Goal: Navigation & Orientation: Find specific page/section

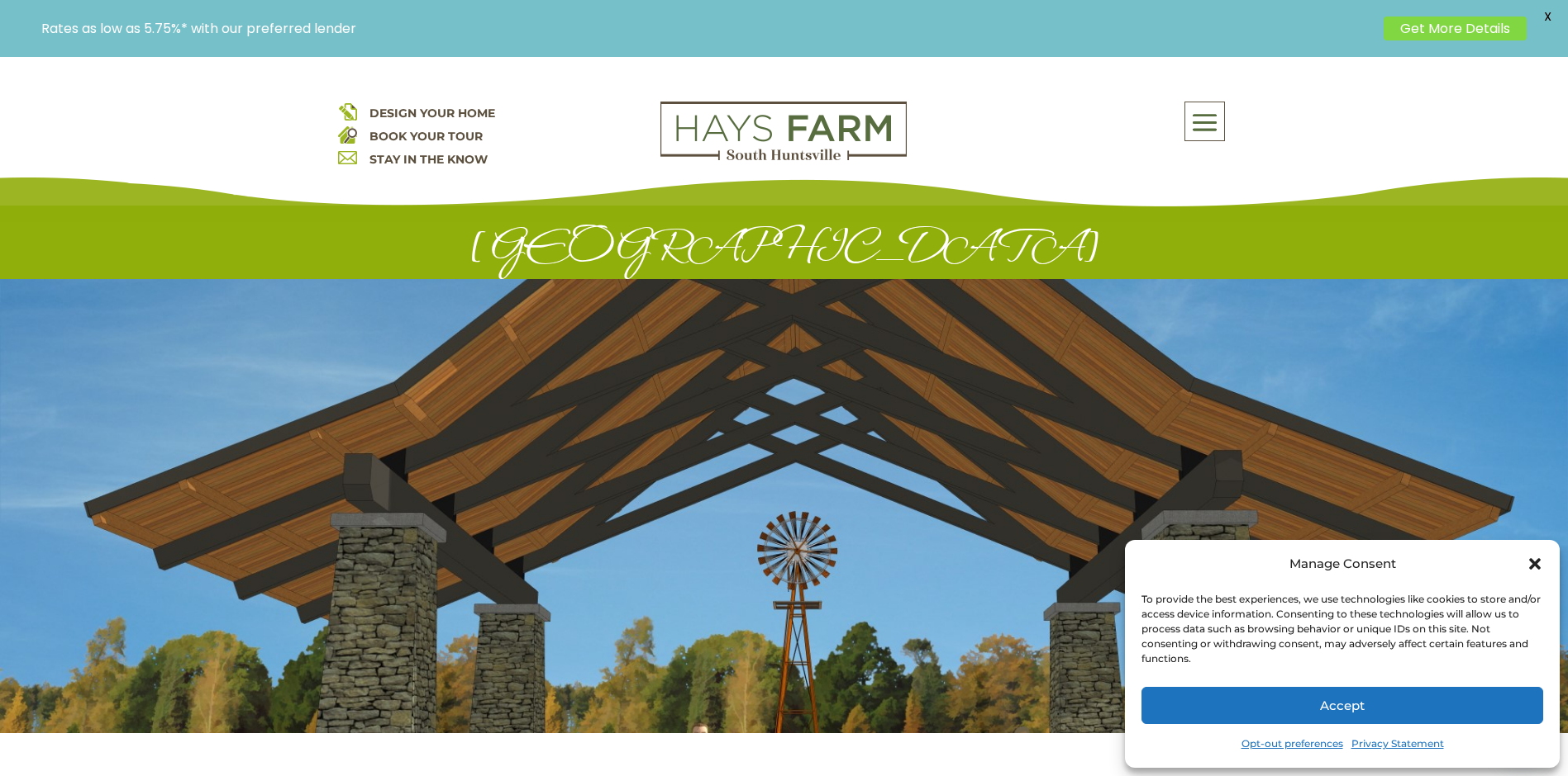
scroll to position [413, 0]
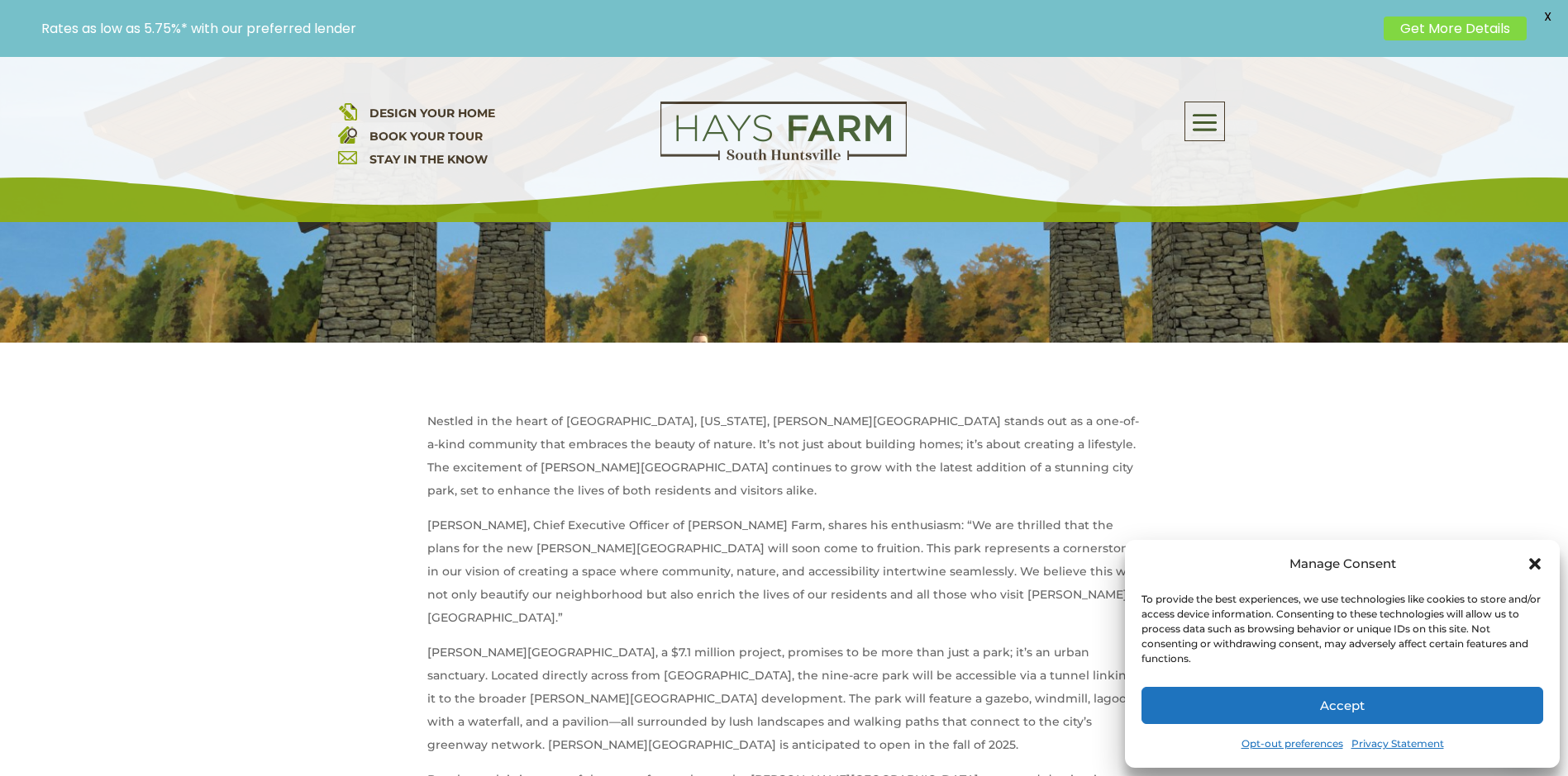
click at [1430, 707] on button "Accept" at bounding box center [1342, 705] width 402 height 37
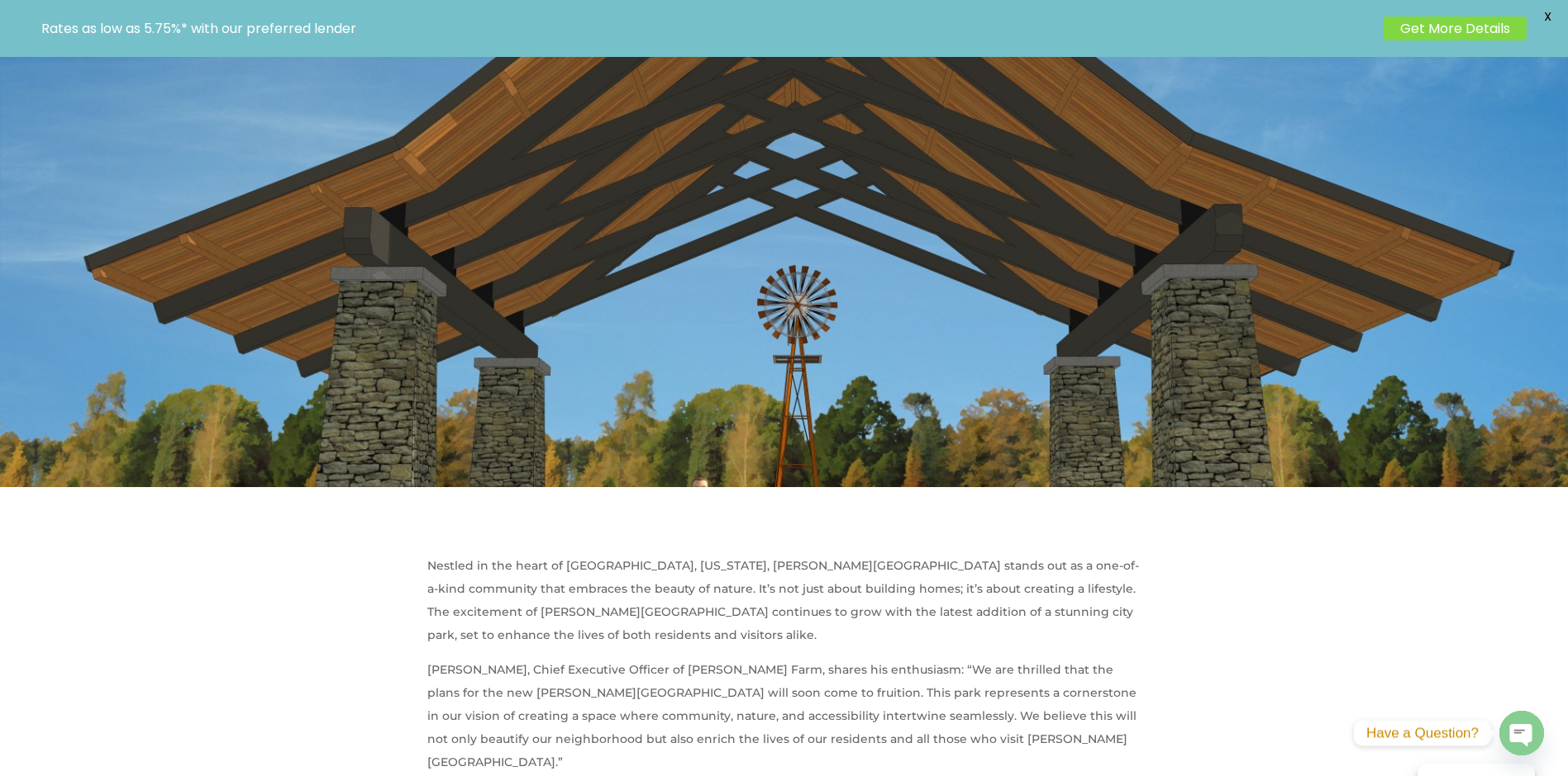
scroll to position [0, 0]
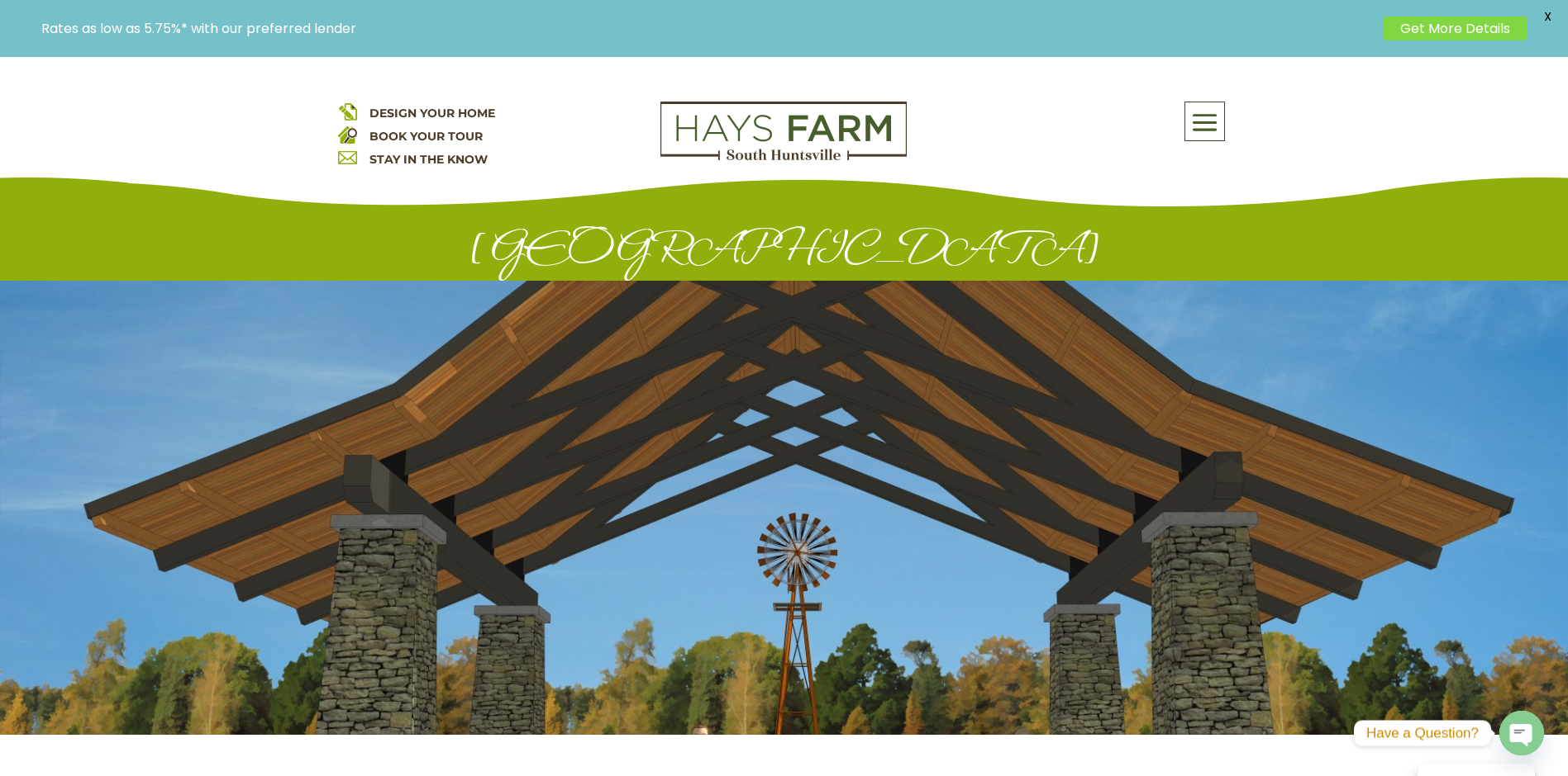
click at [1211, 122] on span at bounding box center [1204, 123] width 39 height 38
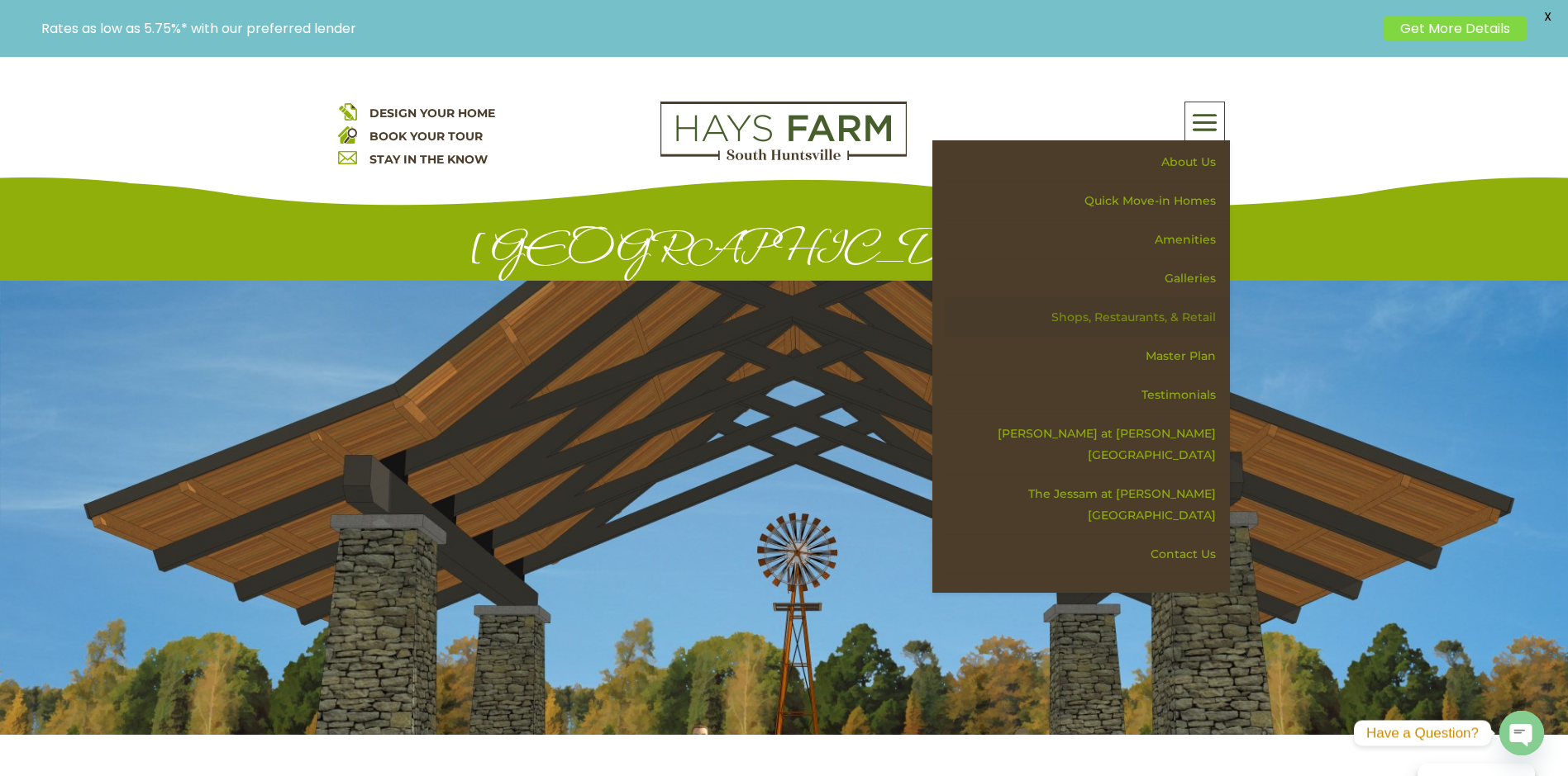
click at [1187, 316] on link "Shops, Restaurants, & Retail" at bounding box center [1086, 318] width 286 height 39
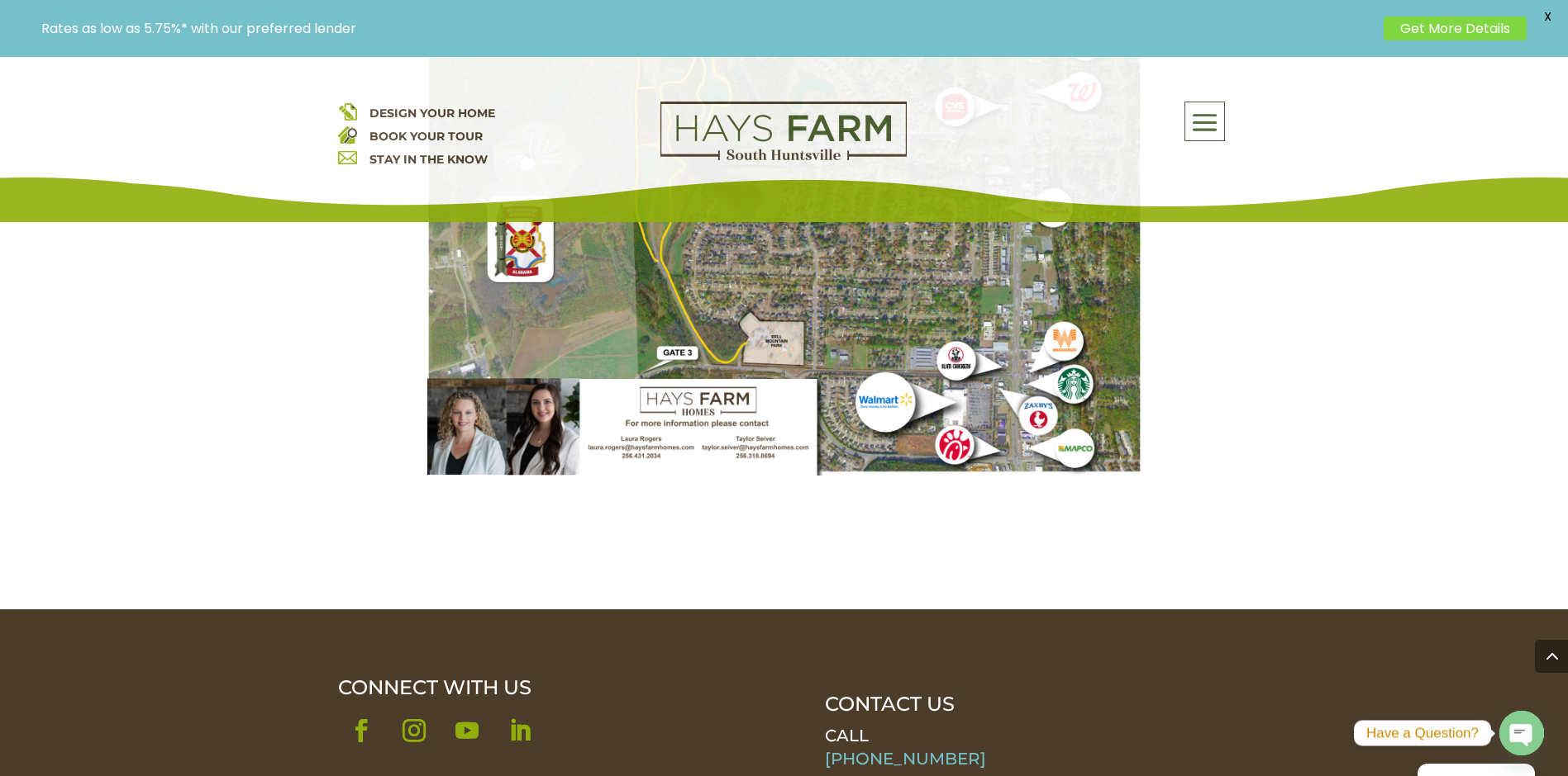
scroll to position [3470, 0]
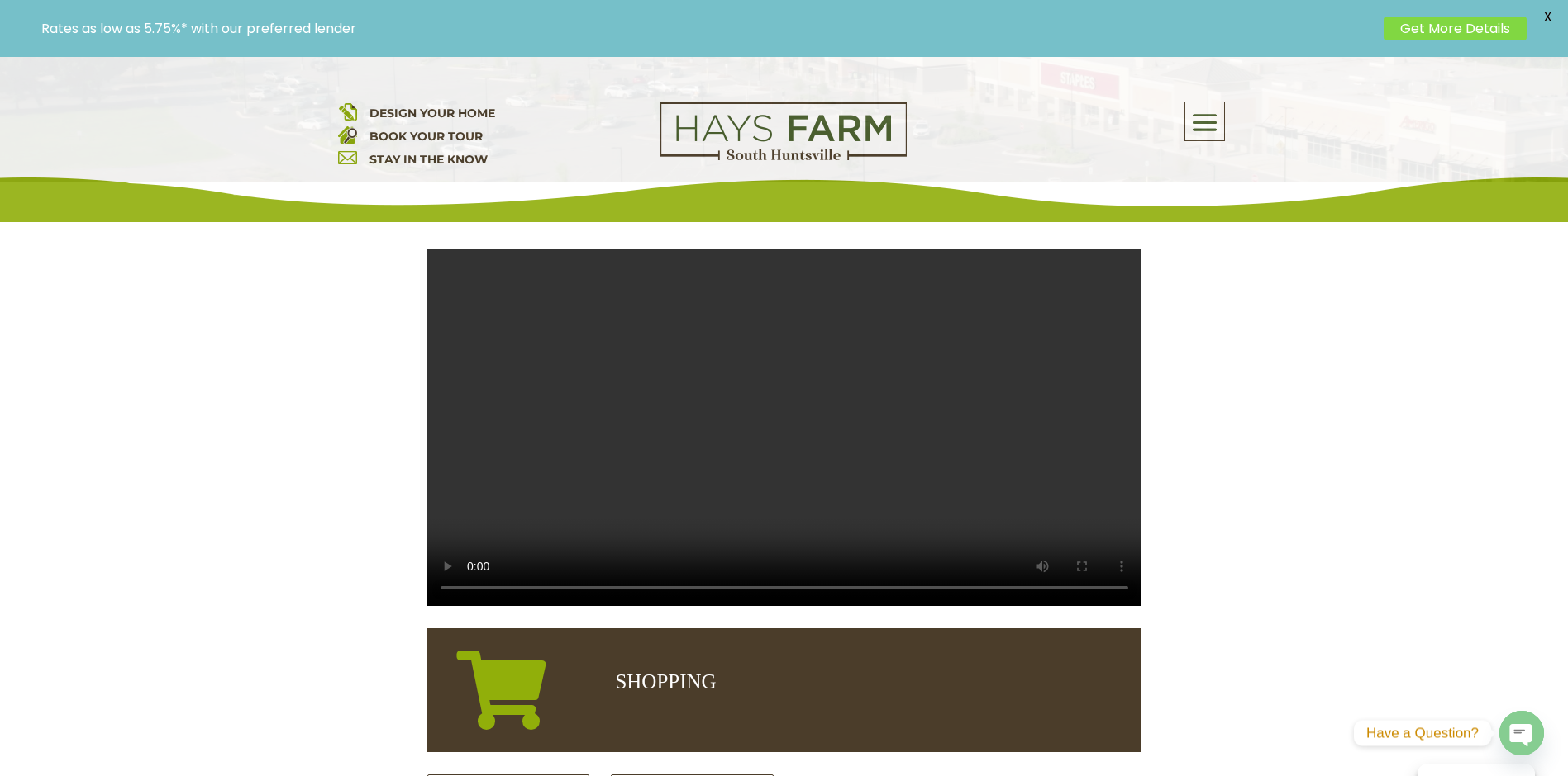
scroll to position [413, 0]
